Goal: Navigation & Orientation: Find specific page/section

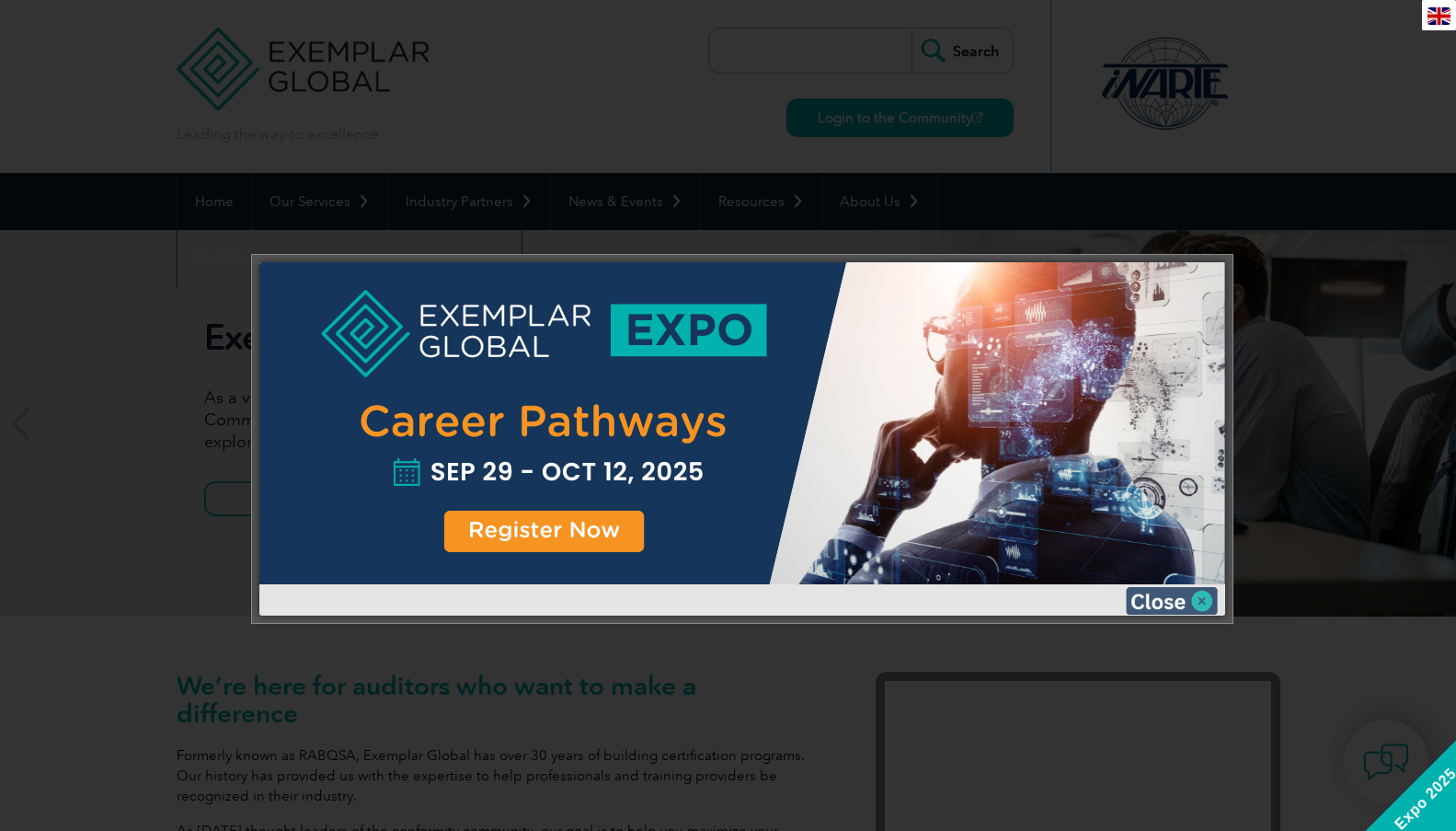
click at [1183, 599] on img at bounding box center [1172, 600] width 92 height 28
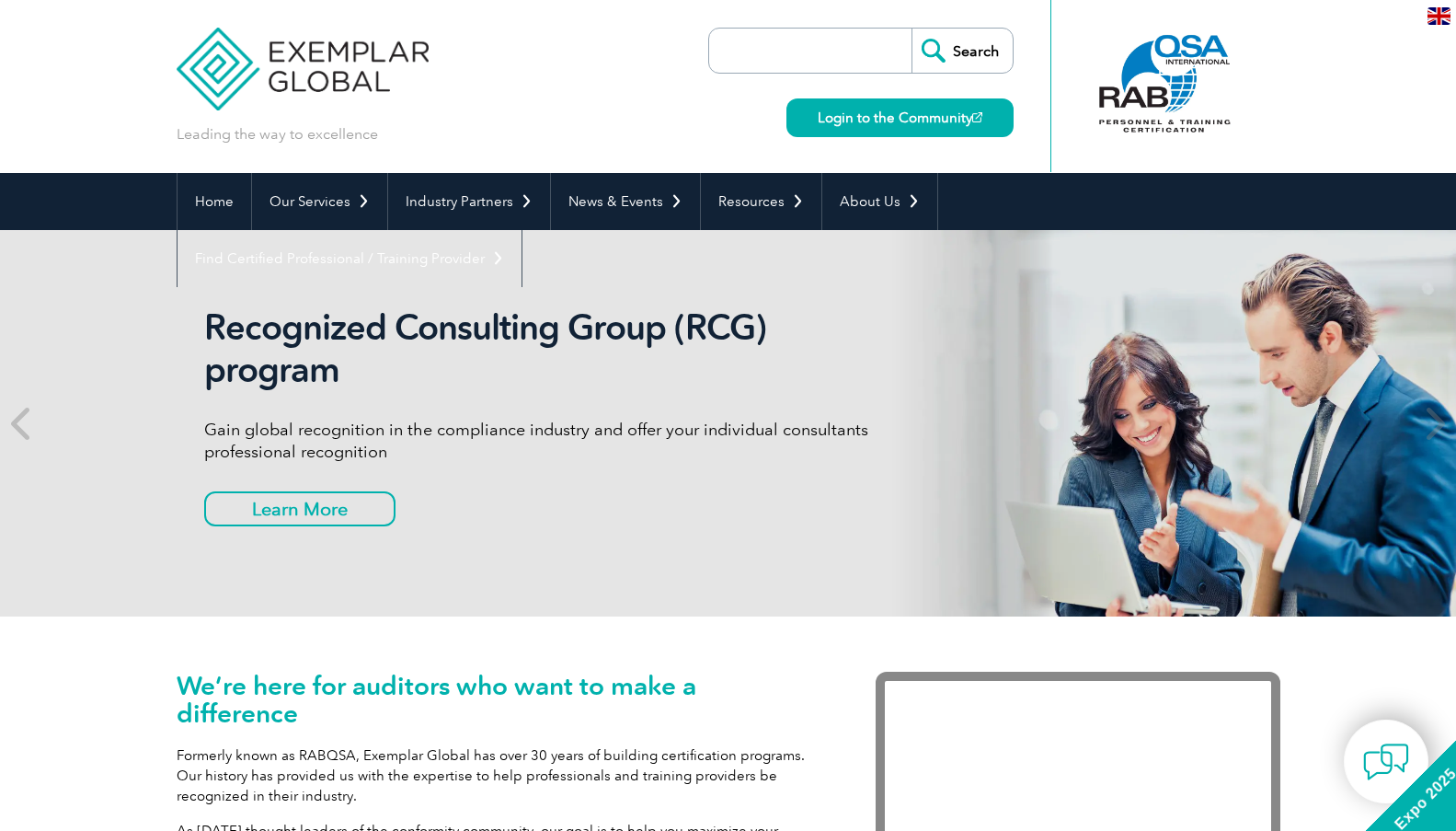
click at [573, 678] on h1 "We’re here for auditors who want to make a difference" at bounding box center [499, 699] width 644 height 55
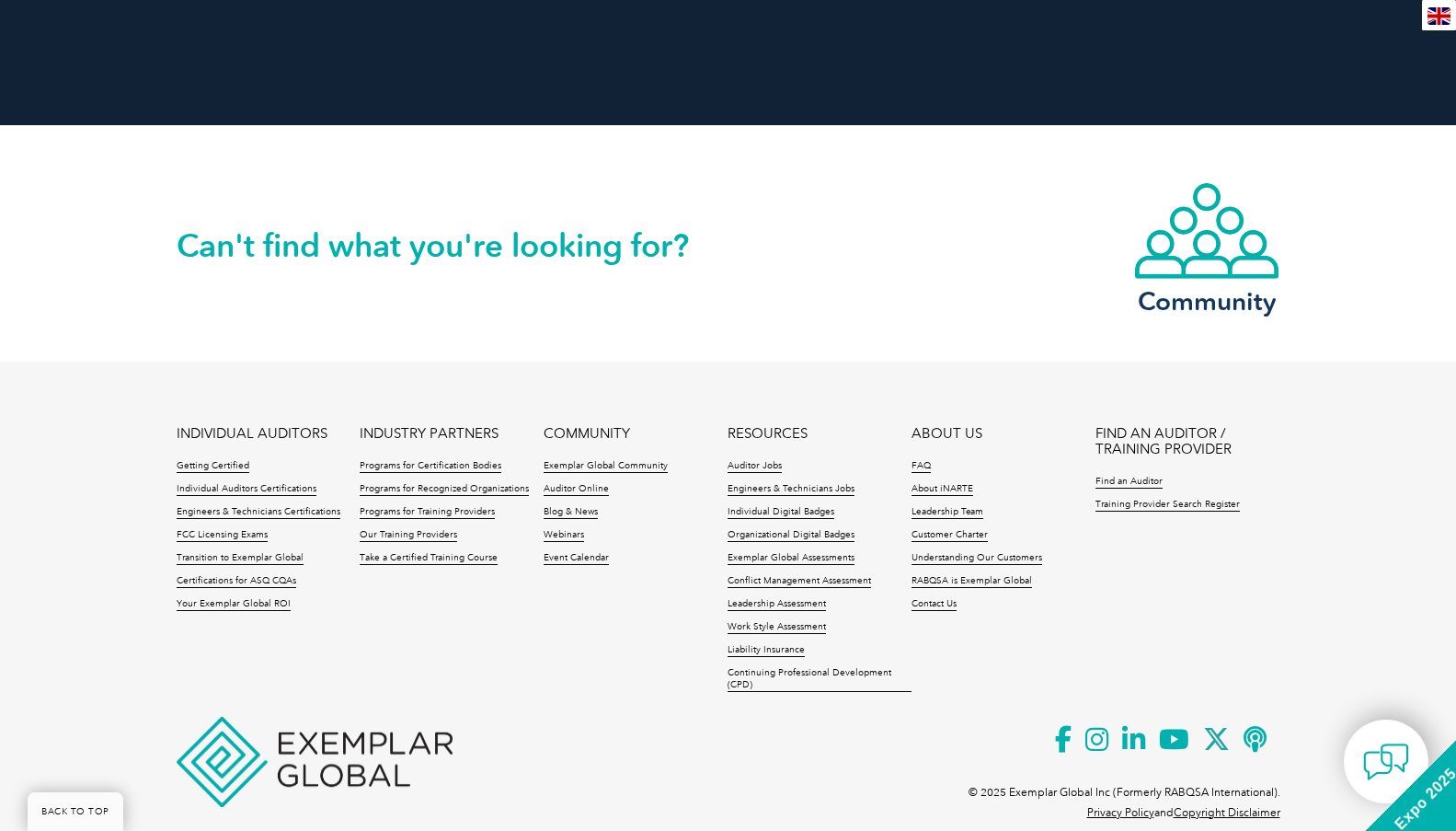
scroll to position [4209, 0]
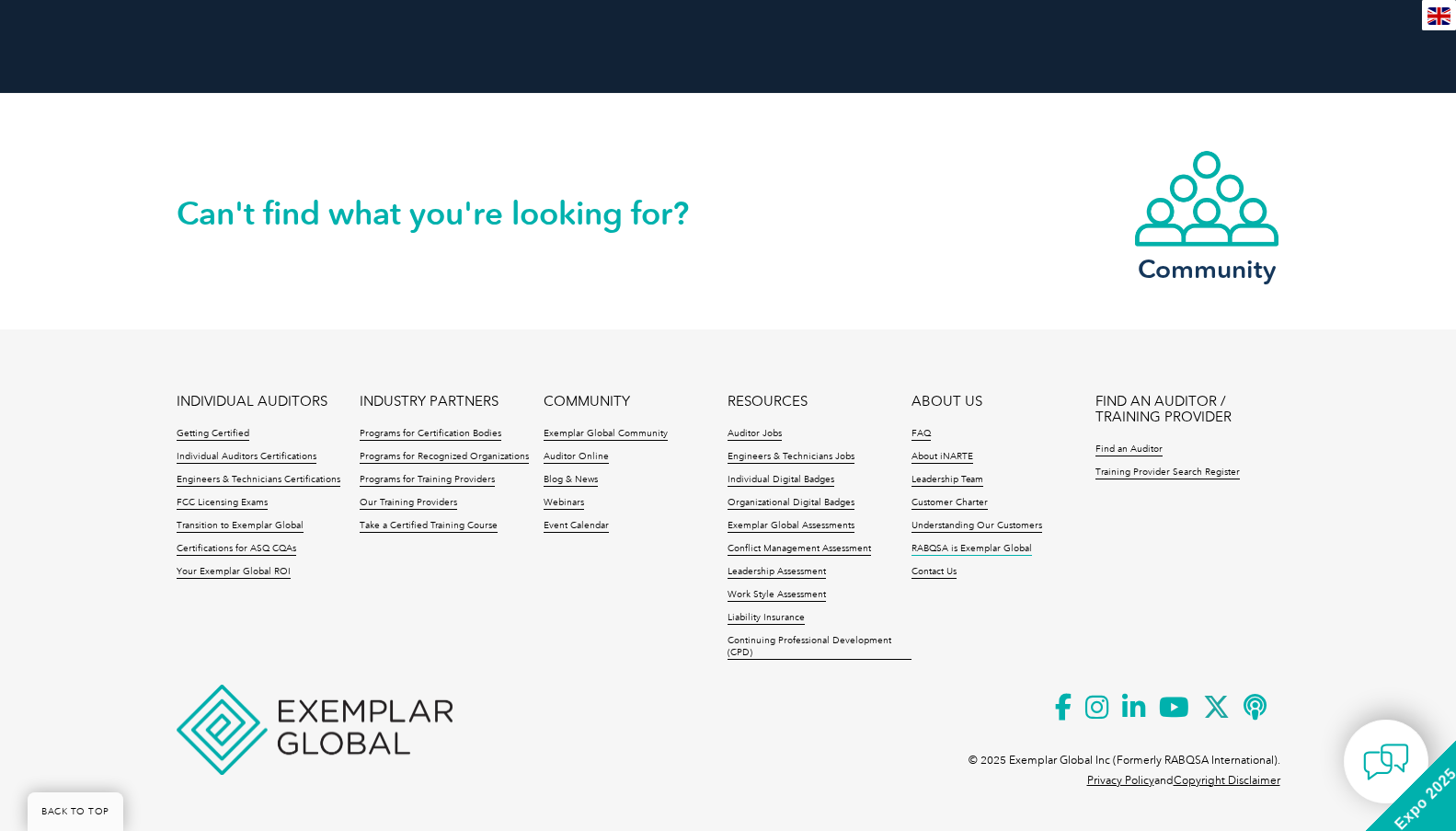
click at [1007, 554] on link "RABQSA is Exemplar Global" at bounding box center [972, 549] width 121 height 13
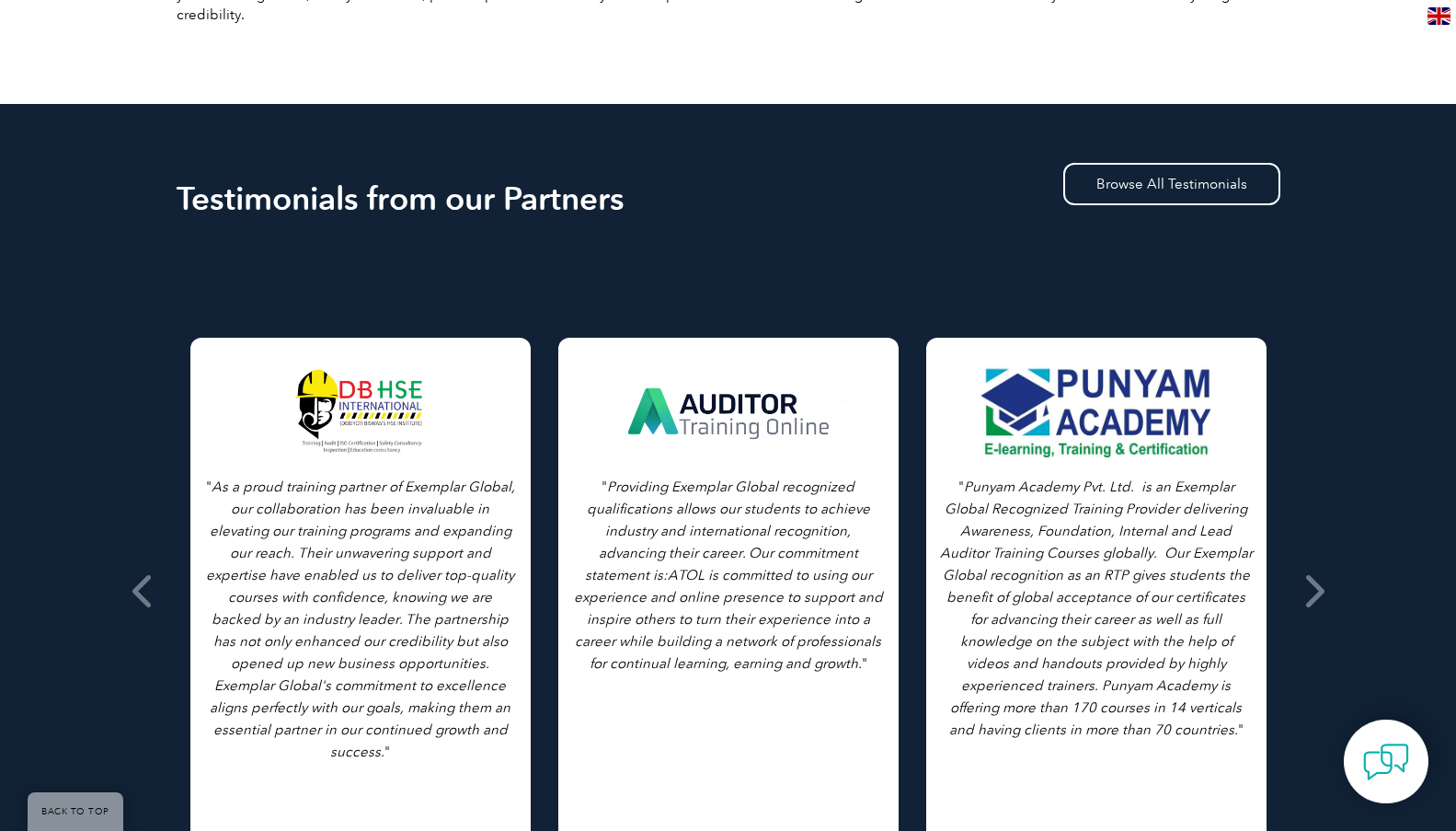
scroll to position [828, 0]
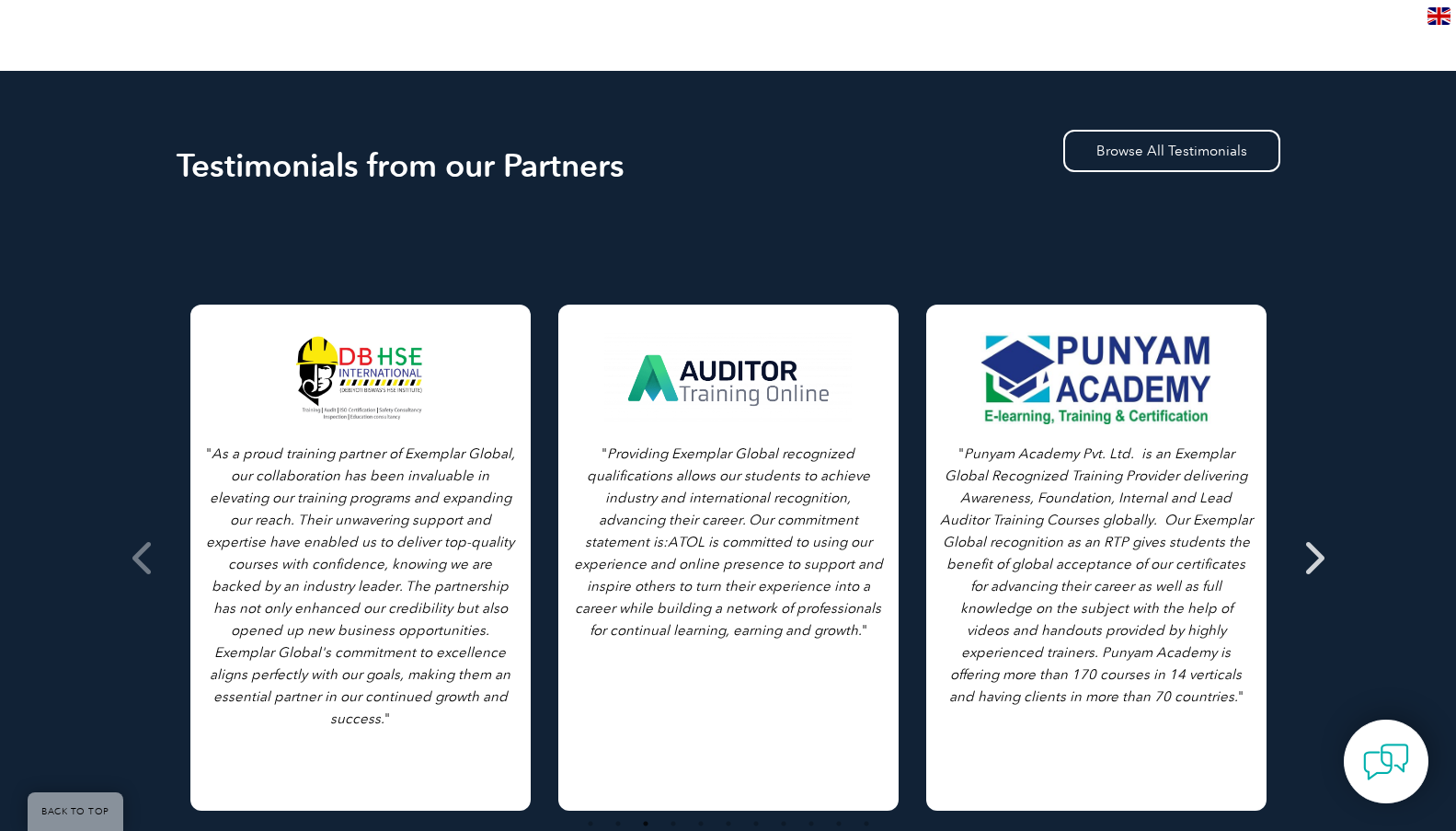
click at [1305, 557] on icon at bounding box center [1314, 557] width 23 height 0
click at [1314, 557] on icon at bounding box center [1314, 557] width 23 height 0
click at [127, 545] on span at bounding box center [143, 557] width 45 height 689
click at [133, 557] on icon at bounding box center [143, 557] width 23 height 0
click at [160, 538] on span at bounding box center [143, 557] width 45 height 689
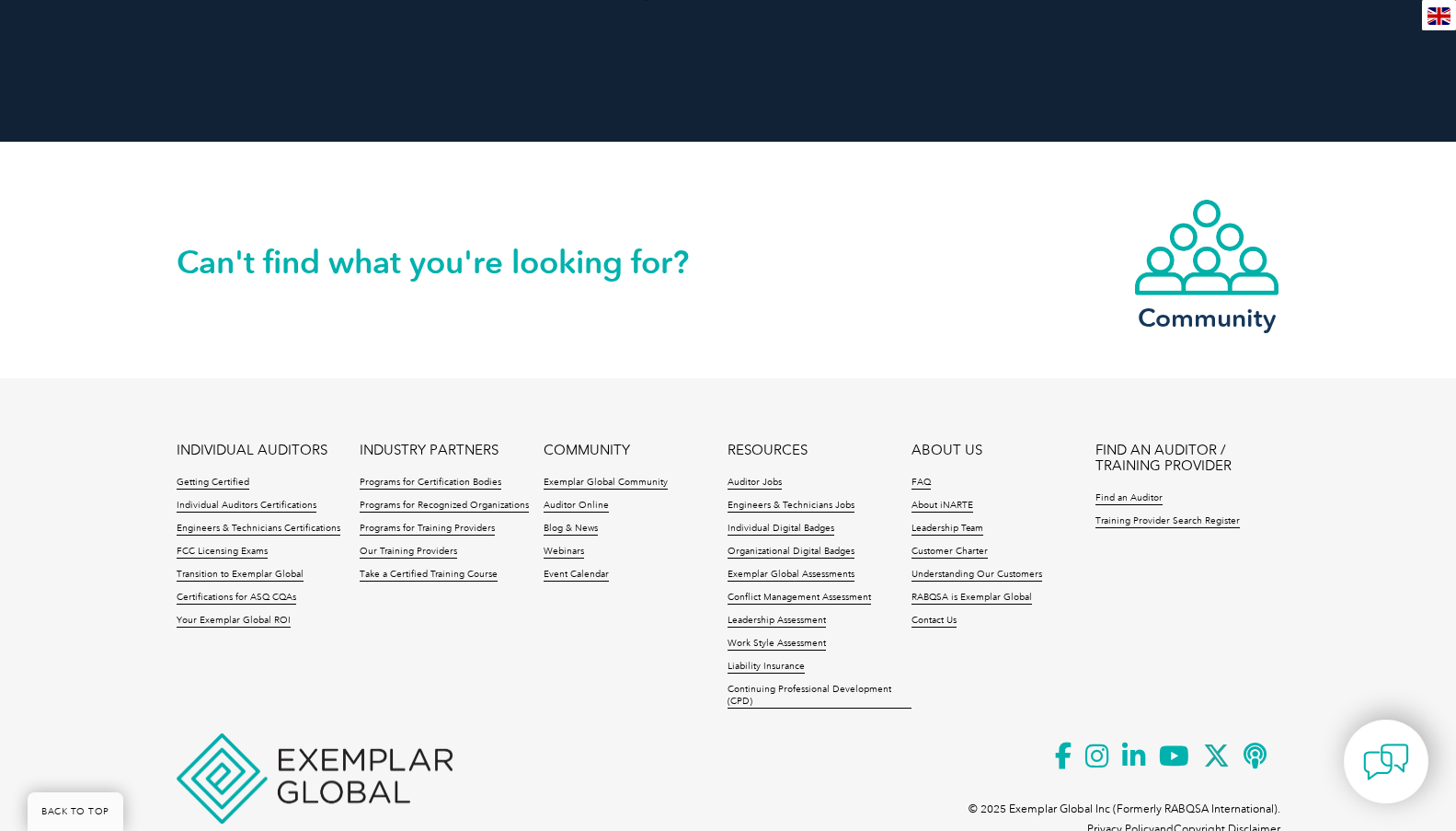
scroll to position [1682, 0]
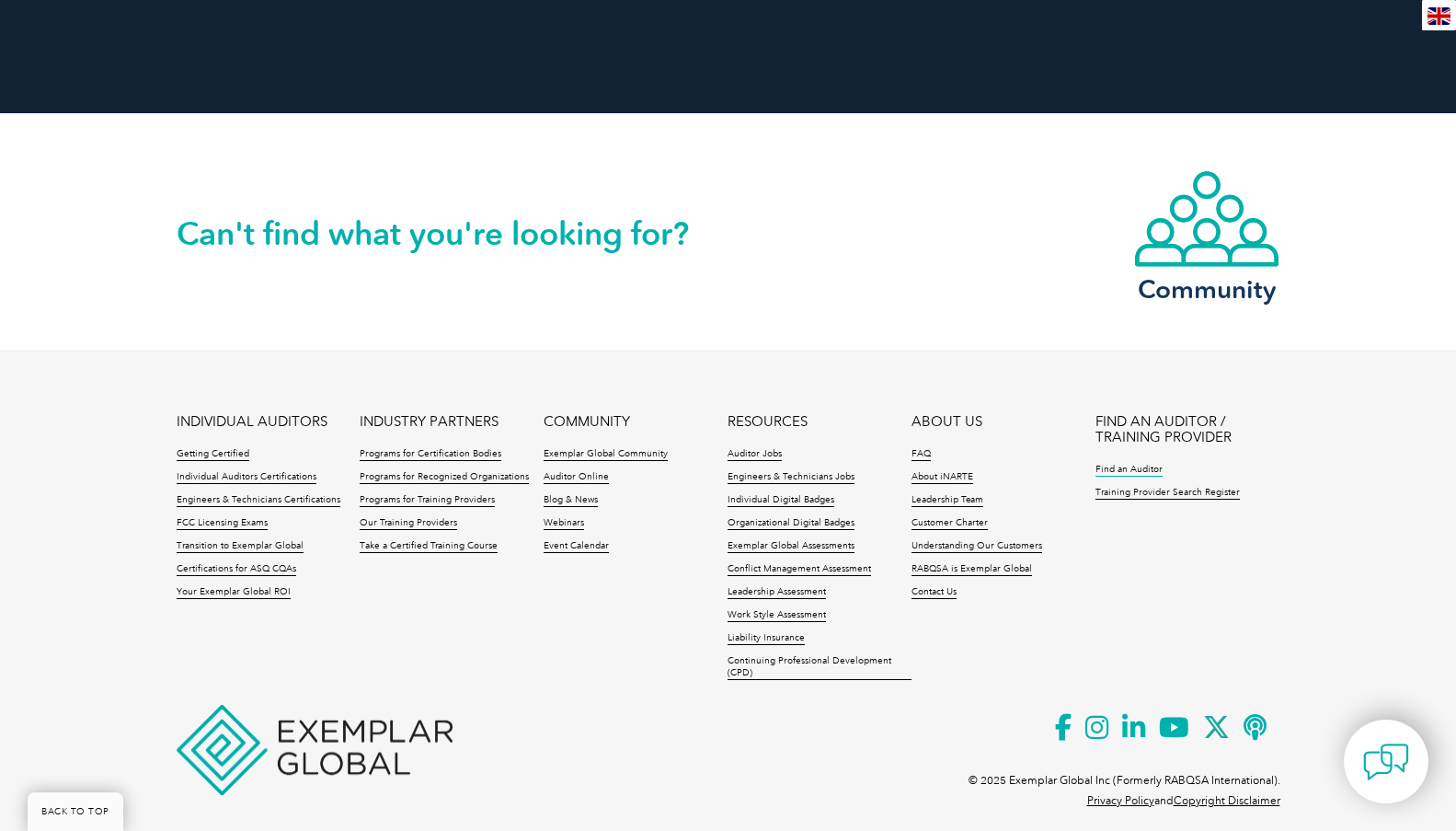
click at [1134, 463] on link "Find an Auditor" at bounding box center [1129, 470] width 67 height 13
